Goal: Task Accomplishment & Management: Manage account settings

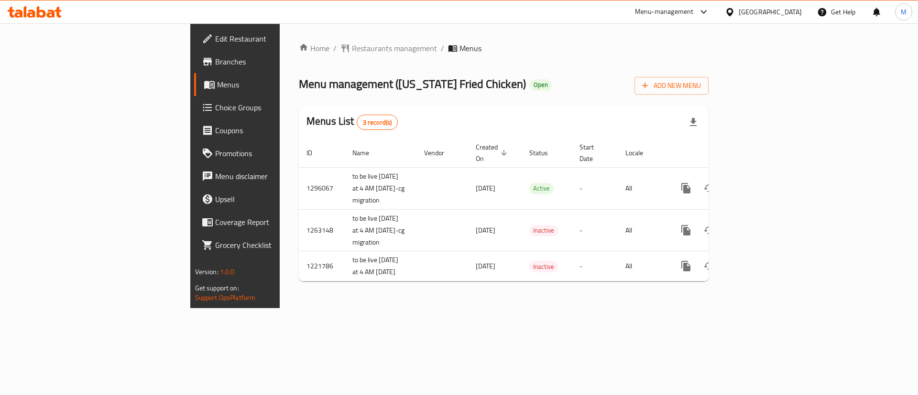
click at [352, 51] on span "Restaurants management" at bounding box center [394, 48] width 85 height 11
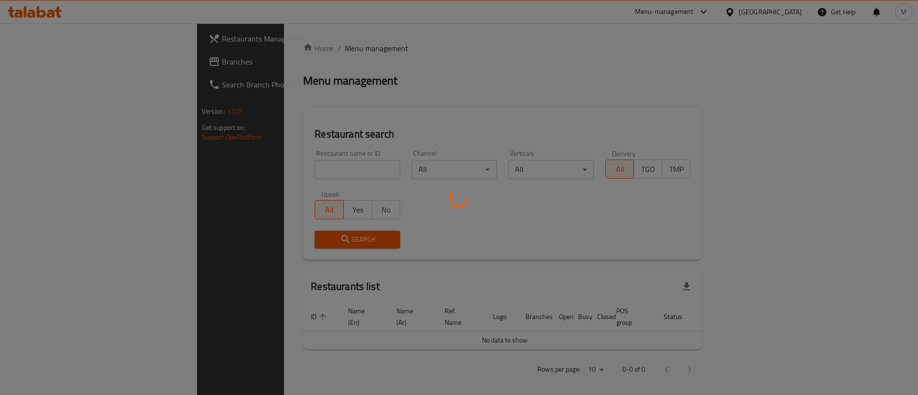
click at [271, 51] on div at bounding box center [459, 197] width 918 height 395
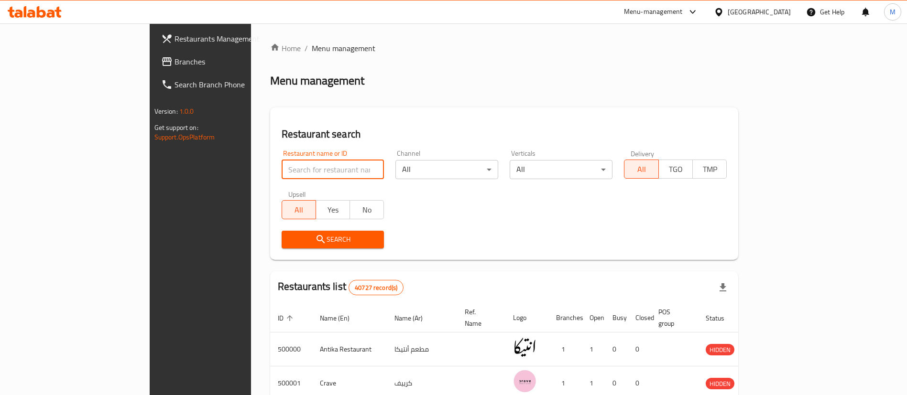
click at [282, 171] on input "search" at bounding box center [333, 169] width 103 height 19
type input "[PERSON_NAME]"
click button "Search" at bounding box center [333, 240] width 103 height 18
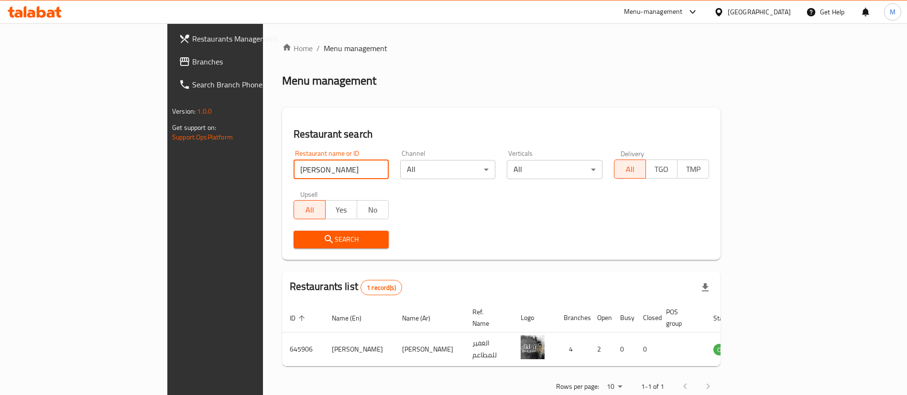
scroll to position [12, 0]
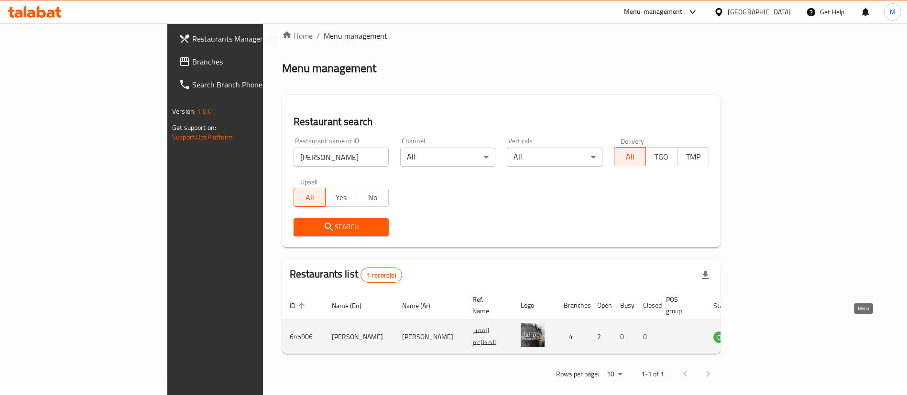
click at [773, 336] on icon "enhanced table" at bounding box center [771, 338] width 3 height 4
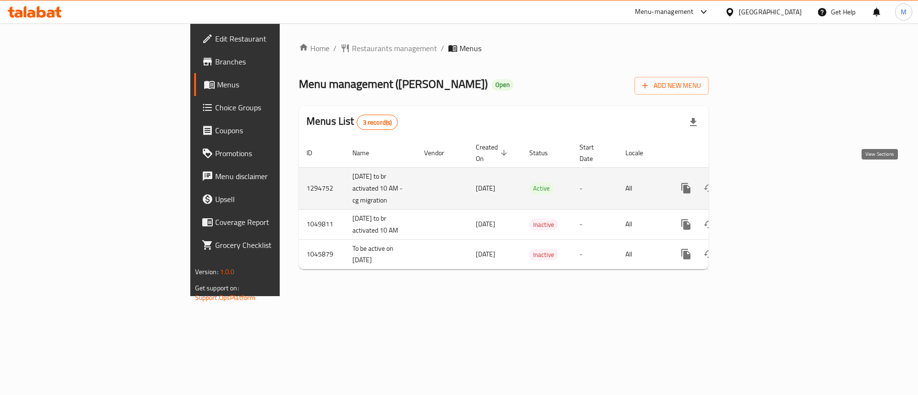
click at [766, 181] on link "enhanced table" at bounding box center [754, 188] width 23 height 23
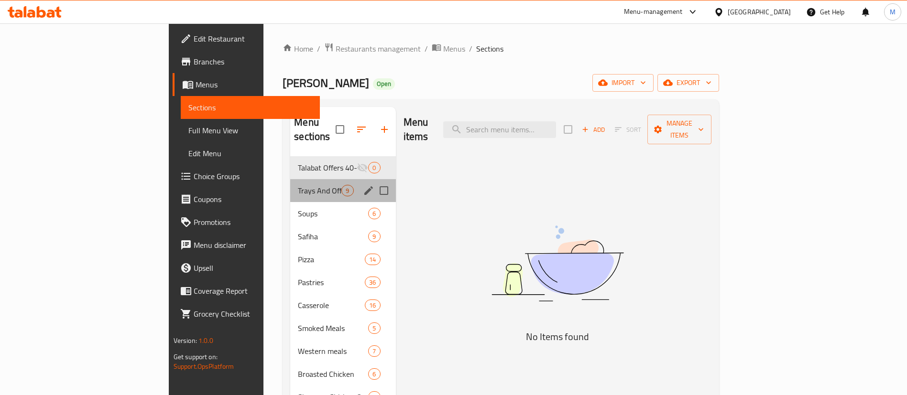
click at [290, 183] on div "Trays And Offers 9" at bounding box center [342, 190] width 105 height 23
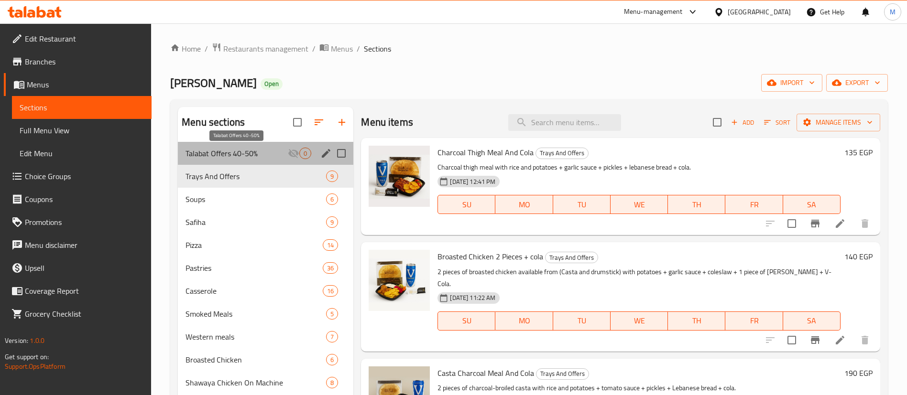
click at [277, 151] on span "Talabat Offers 40-50%" at bounding box center [236, 153] width 102 height 11
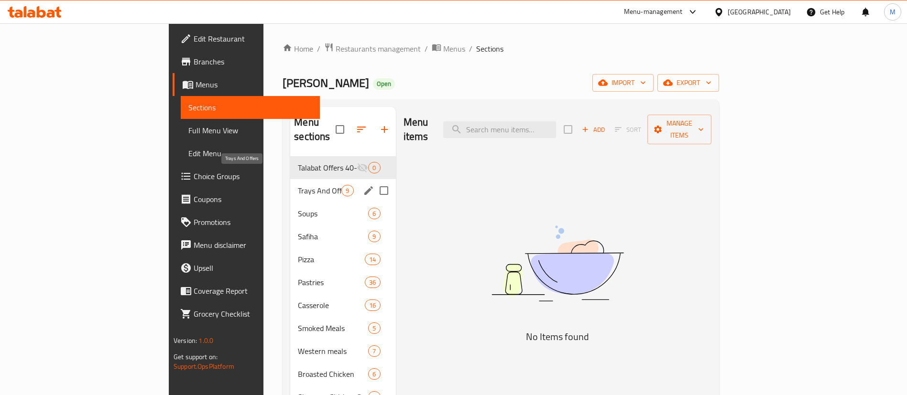
click at [298, 185] on span "Trays And Offers" at bounding box center [320, 190] width 44 height 11
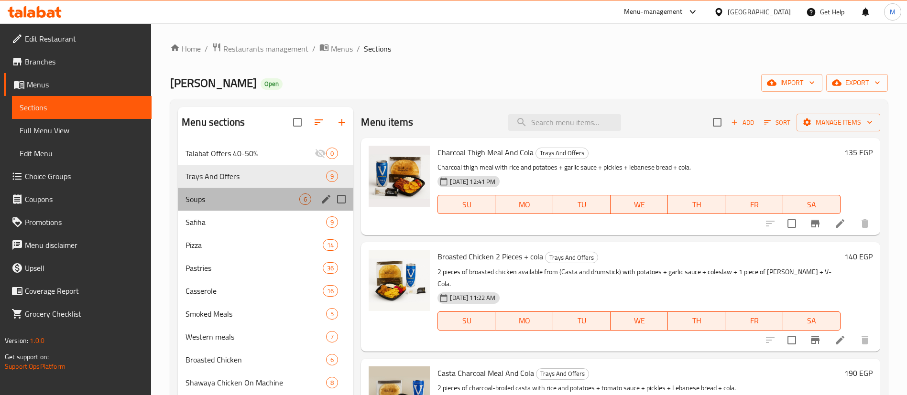
click at [269, 207] on div "Soups 6" at bounding box center [265, 199] width 175 height 23
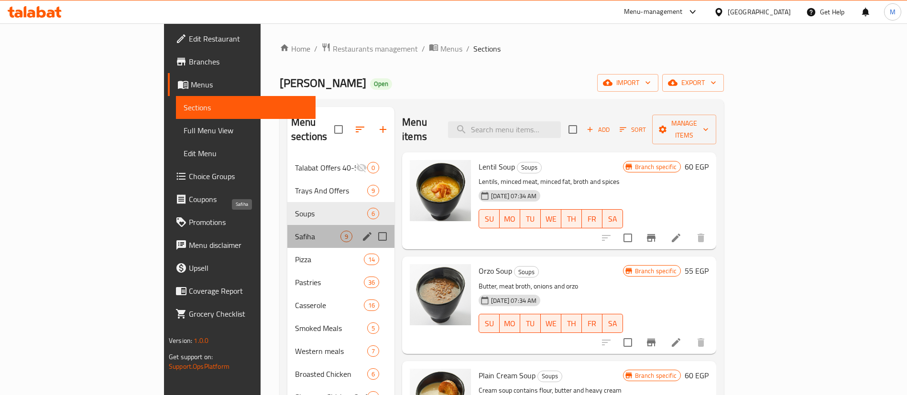
click at [295, 231] on span "Safiha" at bounding box center [317, 236] width 45 height 11
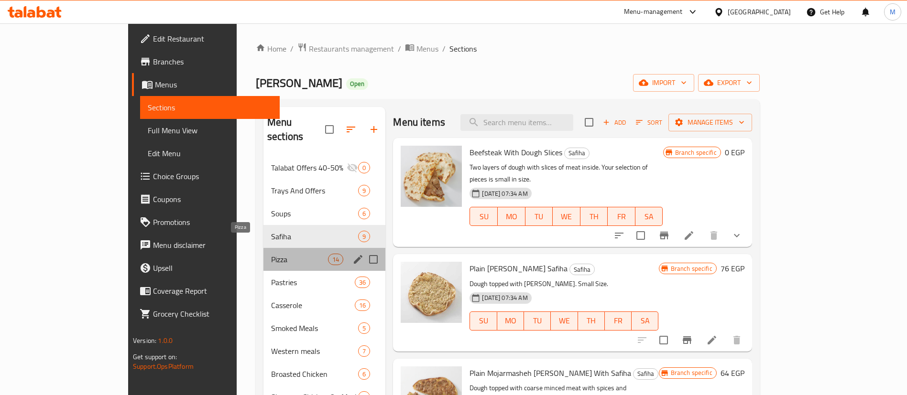
click at [272, 254] on span "Pizza" at bounding box center [299, 259] width 57 height 11
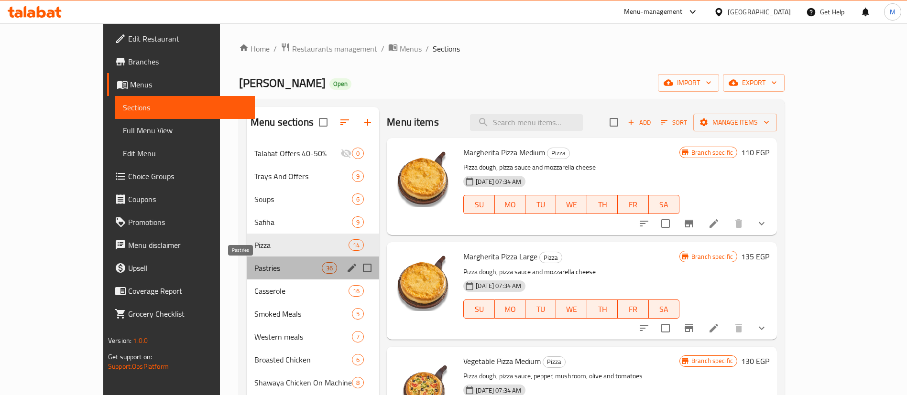
click at [273, 273] on span "Pastries" at bounding box center [287, 267] width 67 height 11
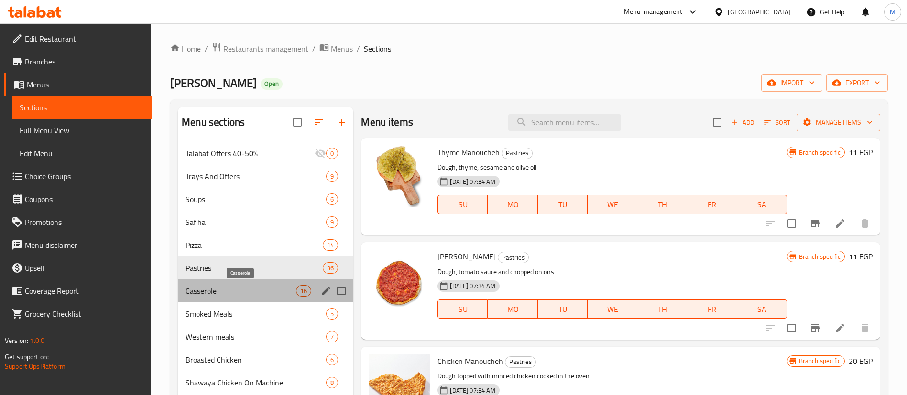
click at [272, 290] on span "Casserole" at bounding box center [240, 290] width 110 height 11
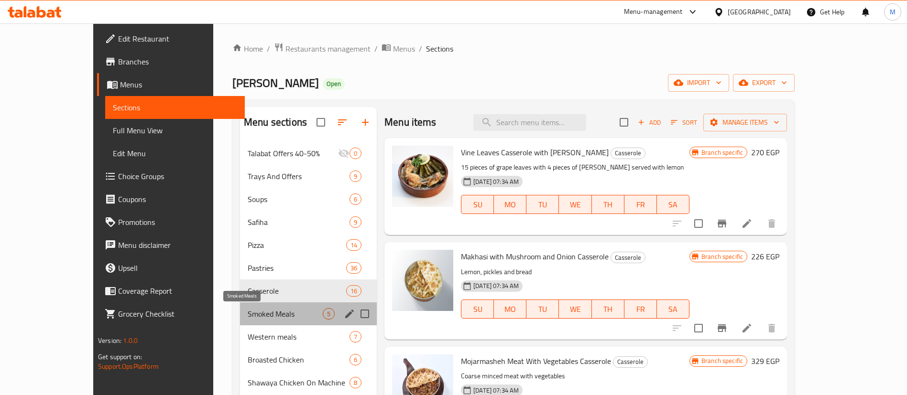
click at [280, 314] on span "Smoked Meals" at bounding box center [285, 313] width 75 height 11
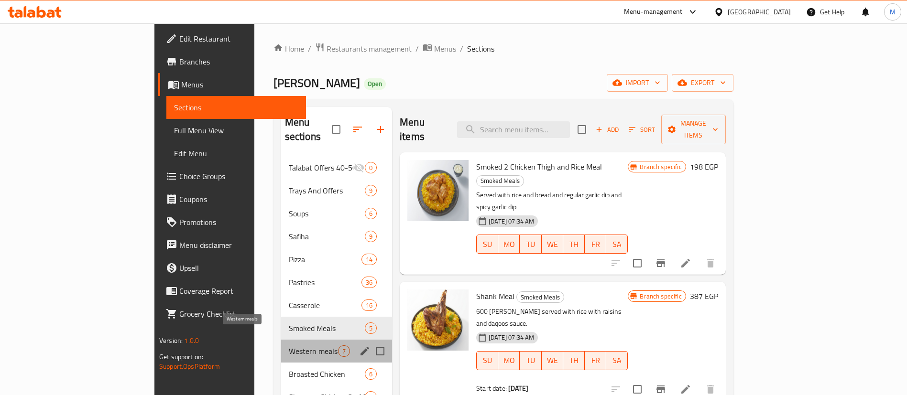
click at [289, 346] on span "Western meals" at bounding box center [313, 351] width 49 height 11
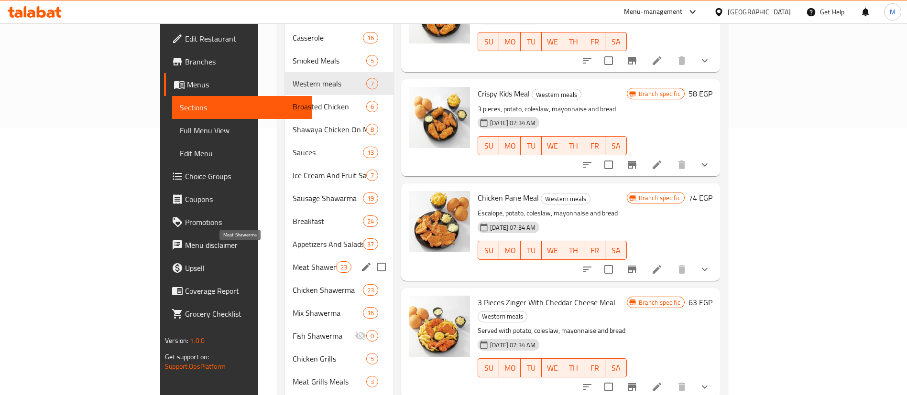
scroll to position [268, 0]
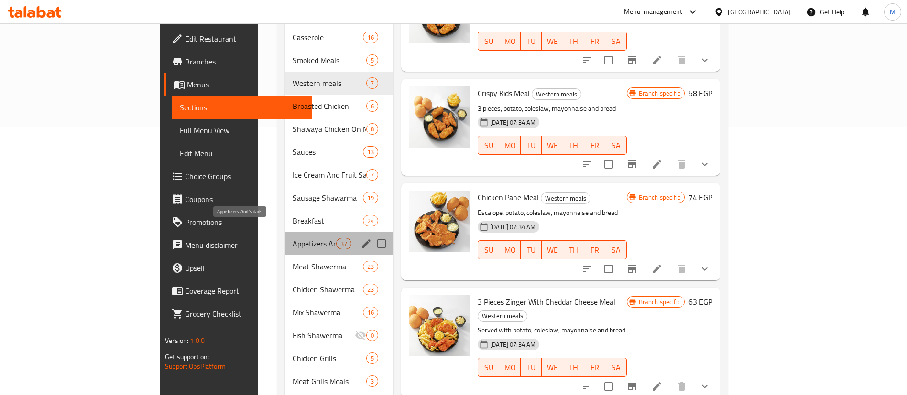
click at [293, 238] on span "Appetizers And Salads" at bounding box center [315, 243] width 44 height 11
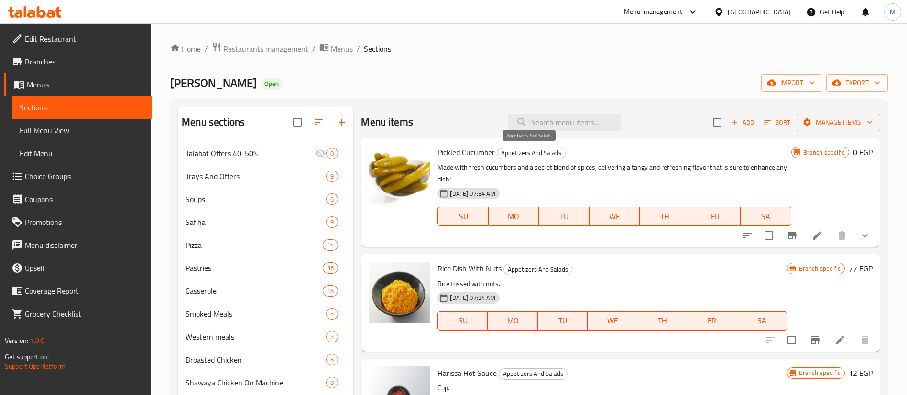
click at [534, 156] on span "Appetizers And Salads" at bounding box center [531, 153] width 68 height 11
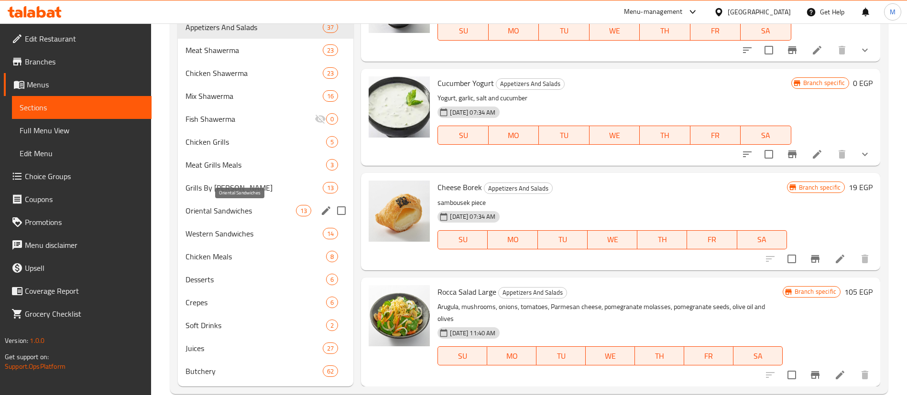
scroll to position [489, 0]
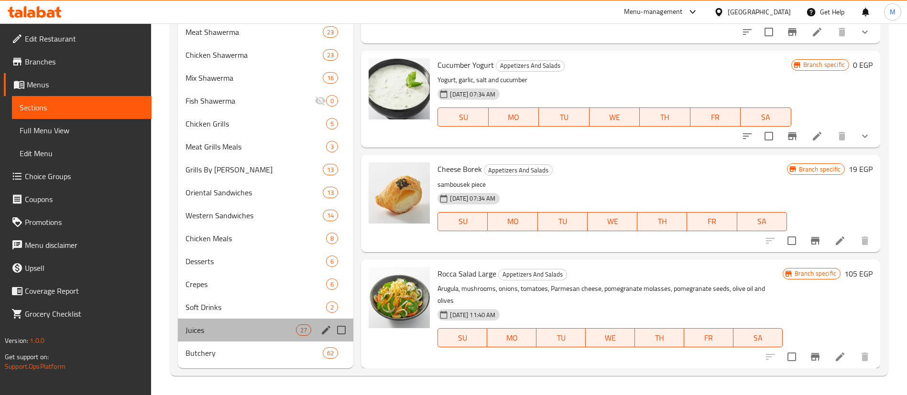
click at [253, 320] on div "Juices 27" at bounding box center [265, 330] width 175 height 23
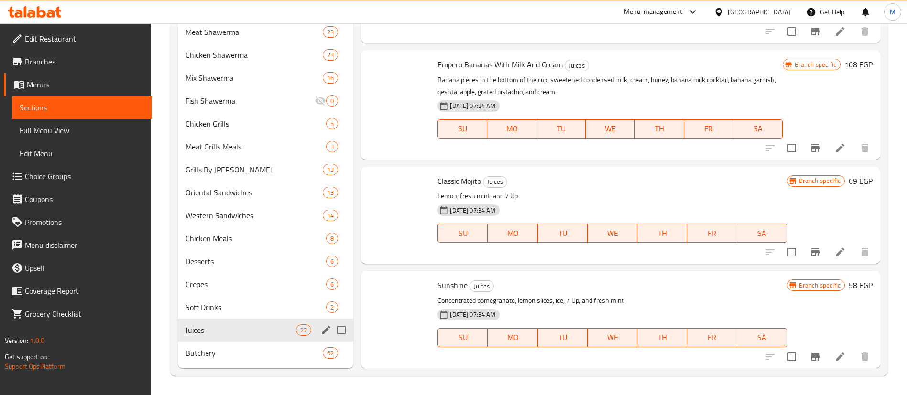
scroll to position [2139, 0]
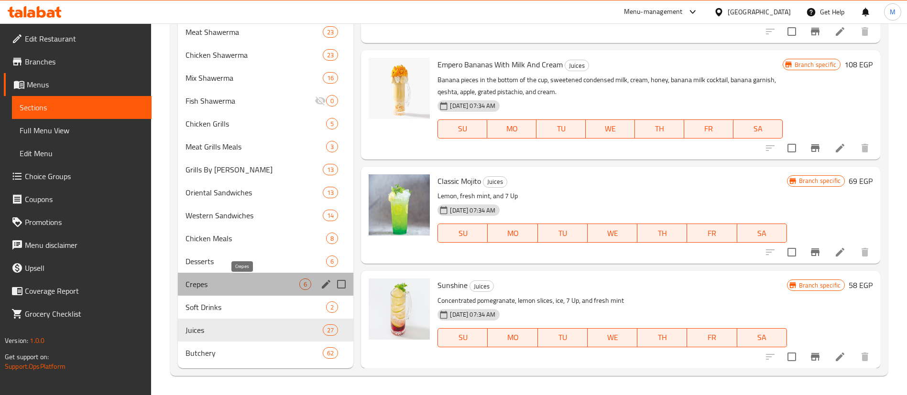
click at [253, 283] on span "Crepes" at bounding box center [242, 284] width 114 height 11
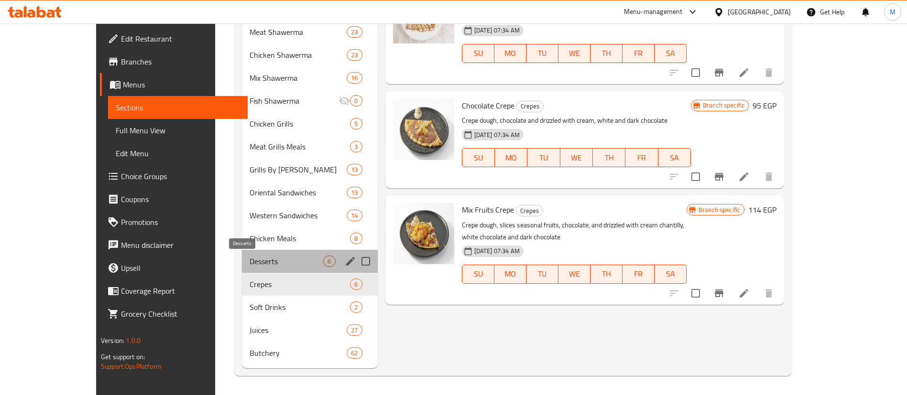
click at [257, 262] on span "Desserts" at bounding box center [287, 261] width 74 height 11
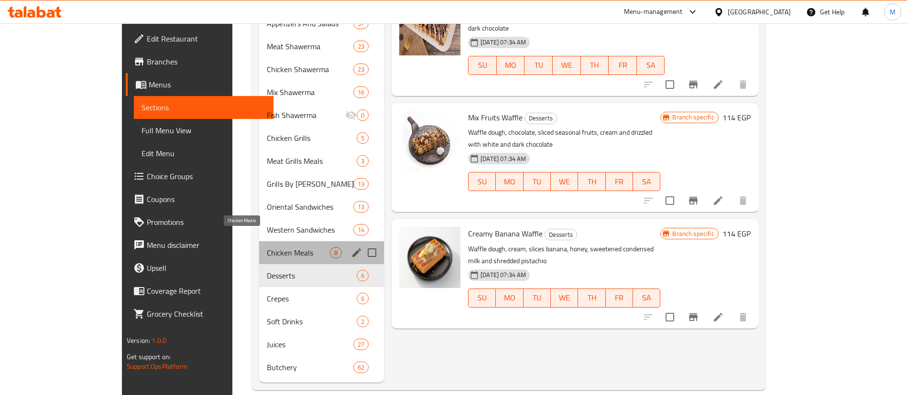
click at [267, 247] on span "Chicken Meals" at bounding box center [298, 252] width 63 height 11
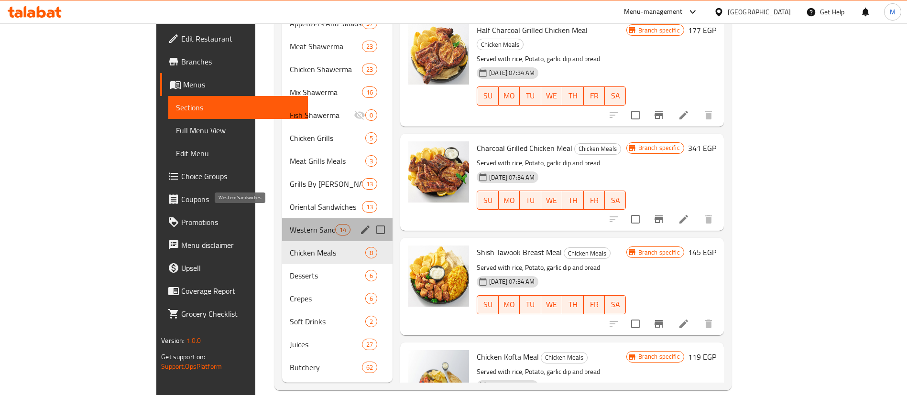
click at [290, 224] on span "Western Sandwiches" at bounding box center [312, 229] width 45 height 11
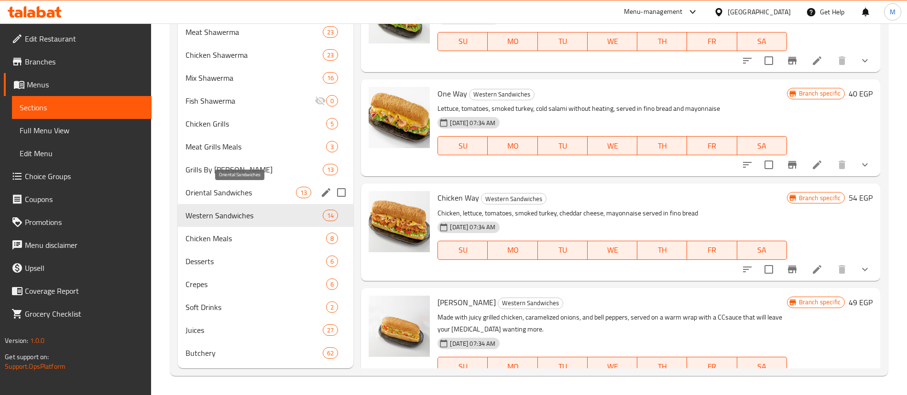
click at [264, 192] on span "Oriental Sandwiches" at bounding box center [240, 192] width 110 height 11
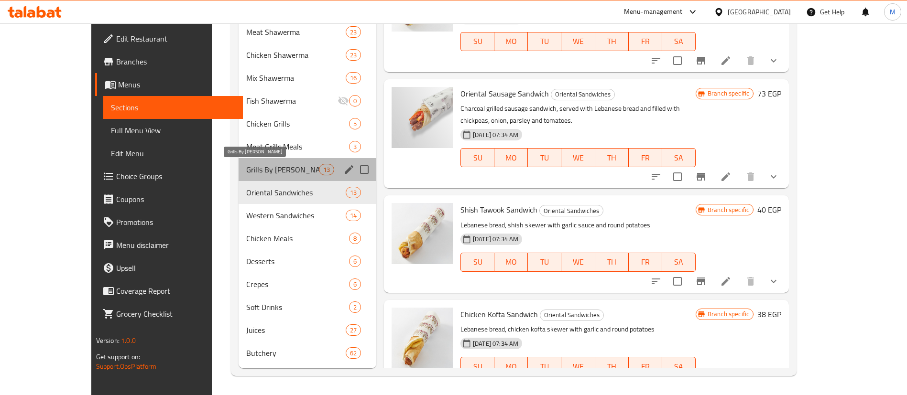
click at [274, 175] on span "Grills By [PERSON_NAME]" at bounding box center [282, 169] width 72 height 11
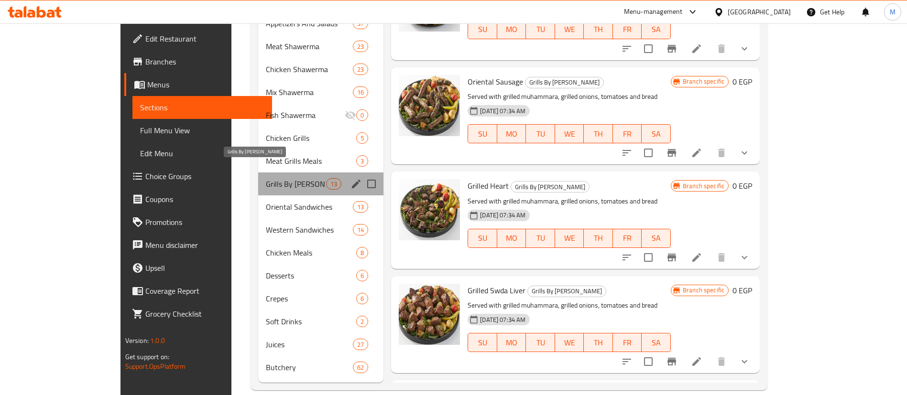
click at [274, 178] on span "Grills By [PERSON_NAME]" at bounding box center [296, 183] width 60 height 11
